Goal: Communication & Community: Answer question/provide support

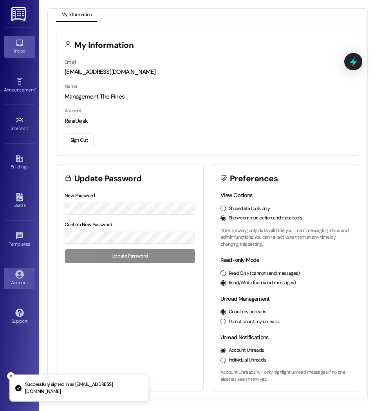
click at [14, 42] on link "Inbox" at bounding box center [19, 46] width 31 height 21
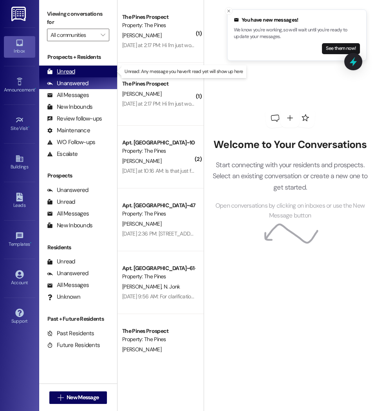
click at [66, 69] on div "Unread" at bounding box center [61, 71] width 28 height 8
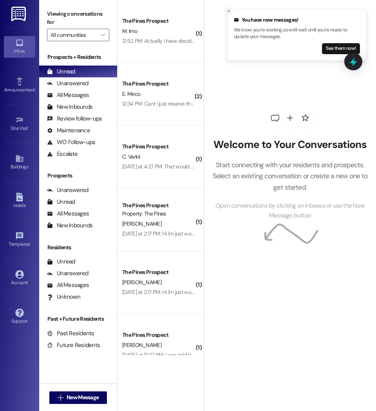
click at [230, 11] on icon "Close toast" at bounding box center [229, 11] width 5 height 5
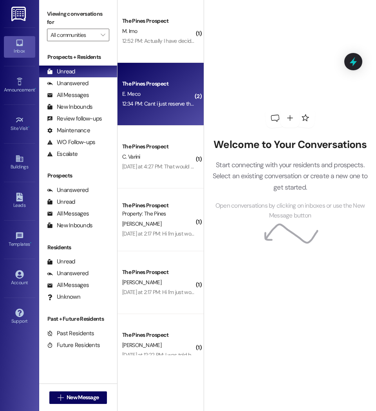
click at [167, 110] on div "The Pines Prospect E. Meco 12:34 PM: Cant i just reserve the room online? 12:34…" at bounding box center [161, 94] width 86 height 63
